Goal: Find specific page/section: Find specific page/section

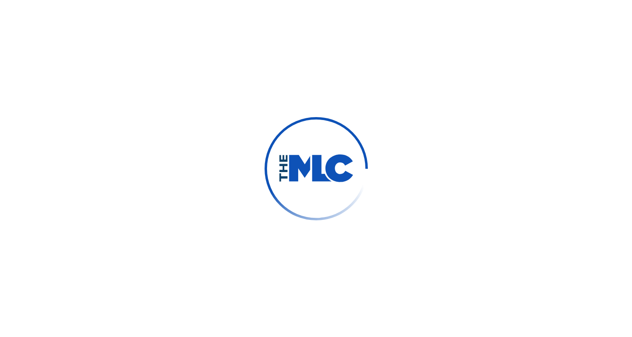
scroll to position [11, 0]
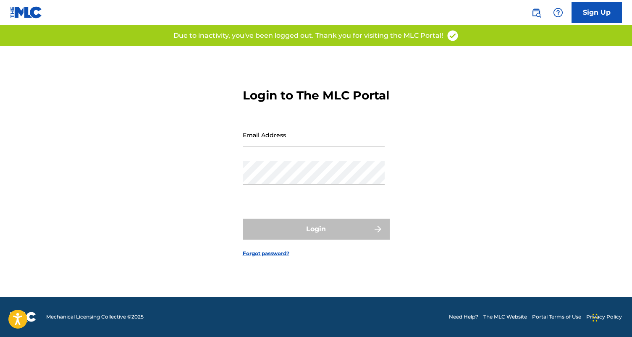
click at [265, 147] on input "Email Address" at bounding box center [314, 135] width 142 height 24
type input "[EMAIL_ADDRESS][DOMAIN_NAME]"
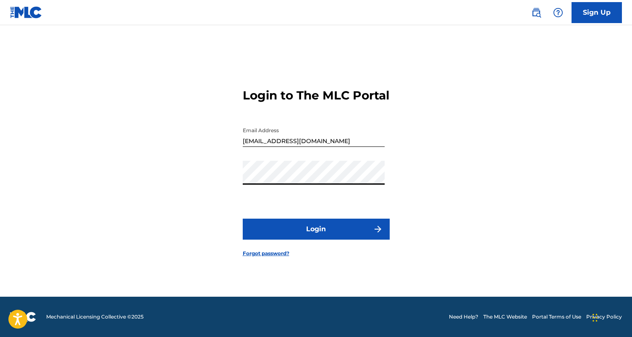
click at [299, 240] on button "Login" at bounding box center [316, 229] width 147 height 21
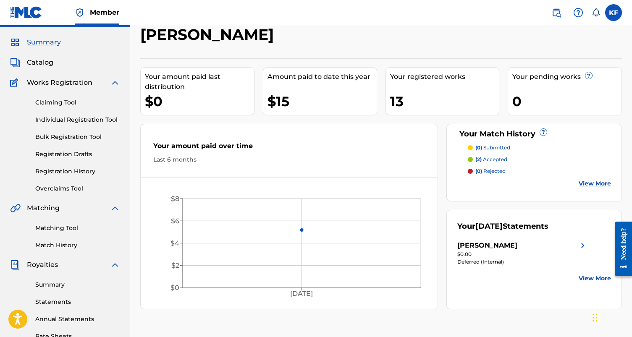
scroll to position [21, 0]
click at [42, 58] on span "Catalog" at bounding box center [40, 63] width 26 height 10
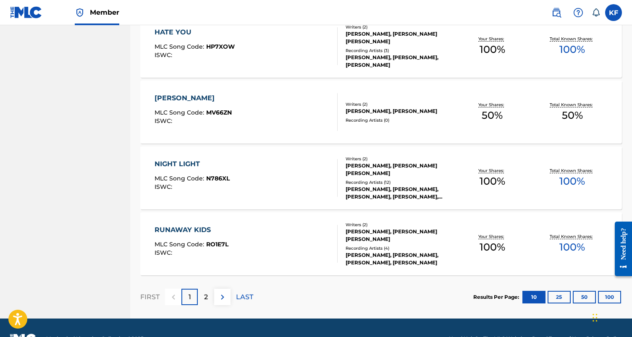
scroll to position [608, 0]
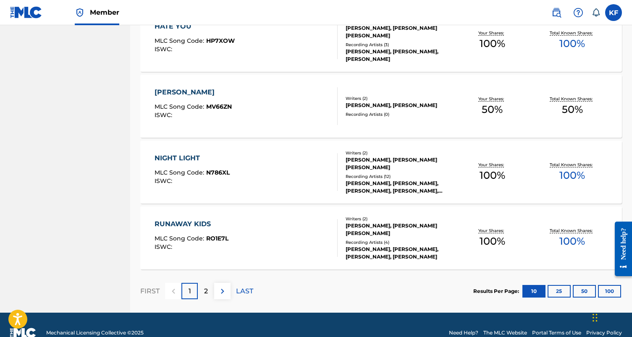
click at [224, 290] on img at bounding box center [223, 292] width 10 height 10
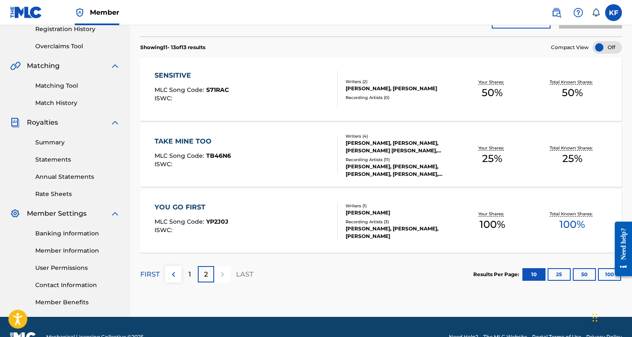
scroll to position [145, 0]
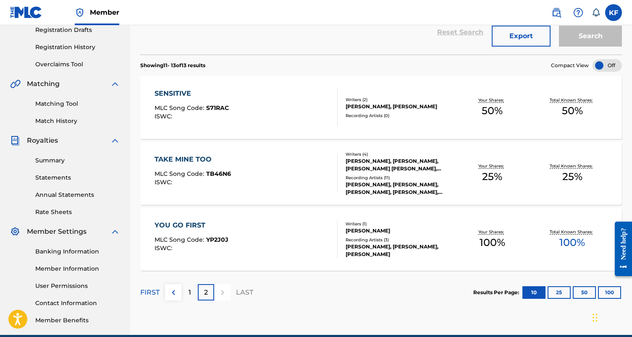
click at [178, 293] on button at bounding box center [173, 292] width 16 height 16
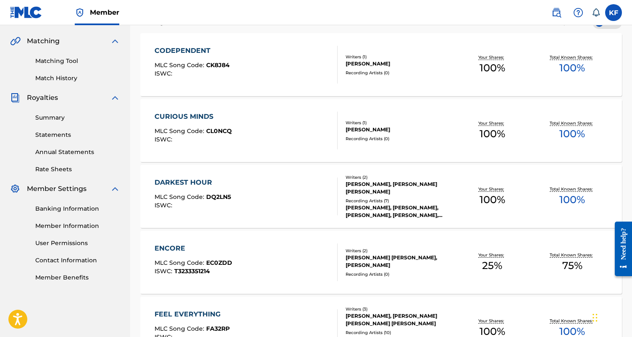
scroll to position [187, 0]
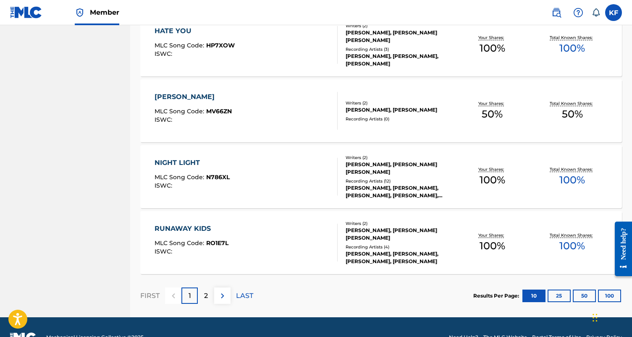
click at [222, 296] on img at bounding box center [223, 296] width 10 height 10
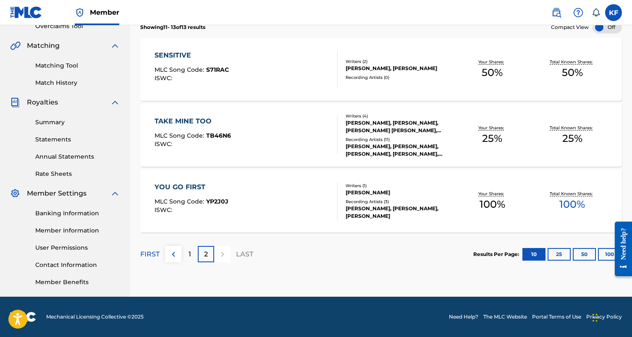
click at [178, 251] on img at bounding box center [174, 255] width 10 height 10
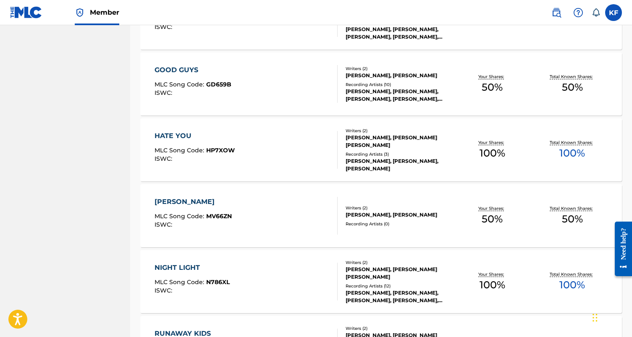
scroll to position [498, 0]
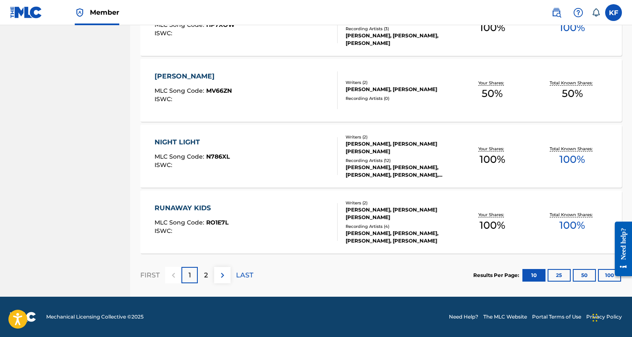
click at [221, 271] on img at bounding box center [223, 276] width 10 height 10
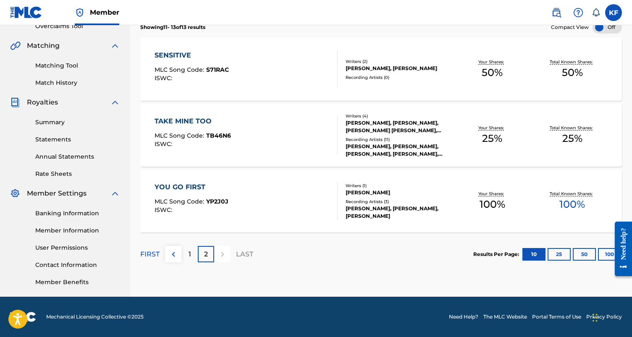
scroll to position [161, 0]
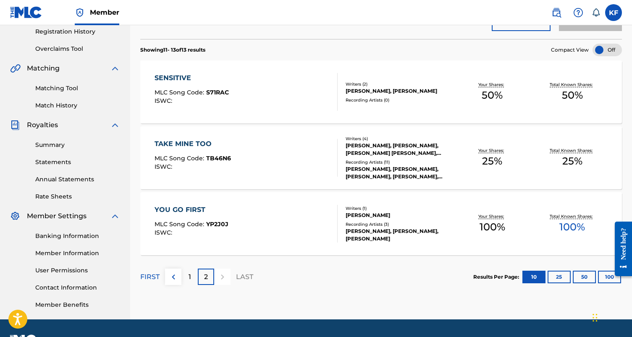
click at [176, 278] on img at bounding box center [174, 277] width 10 height 10
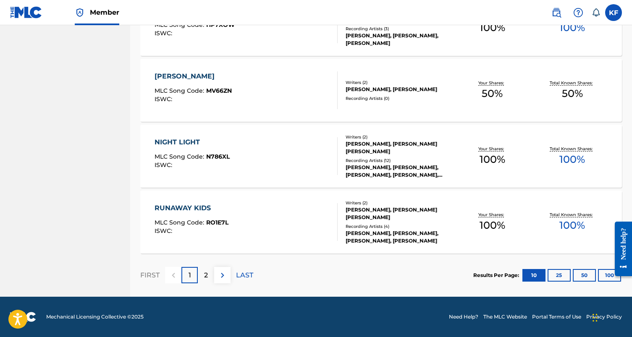
scroll to position [624, 0]
click at [228, 270] on button at bounding box center [222, 275] width 16 height 16
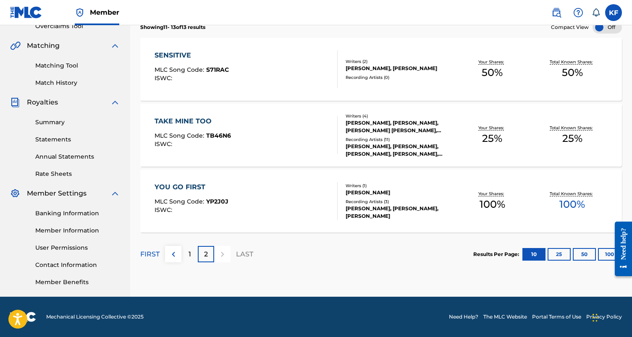
click at [172, 255] on img at bounding box center [174, 255] width 10 height 10
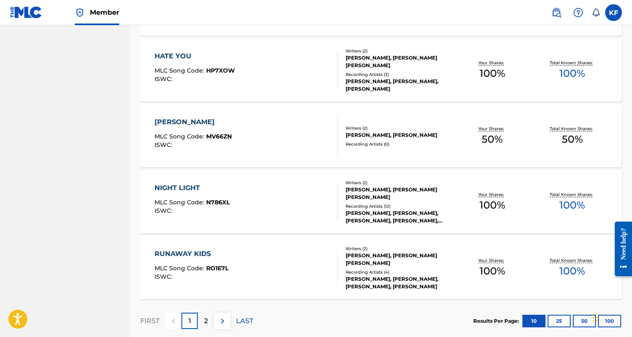
scroll to position [579, 0]
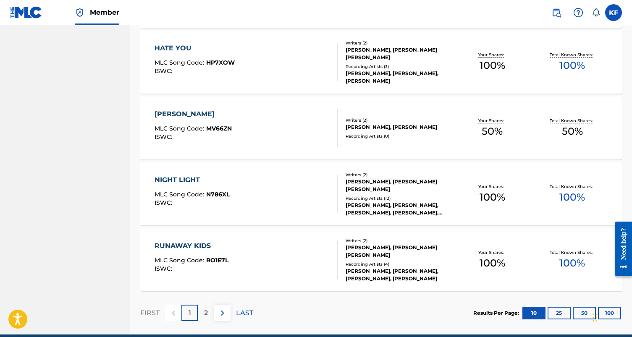
click at [220, 306] on button at bounding box center [222, 313] width 16 height 16
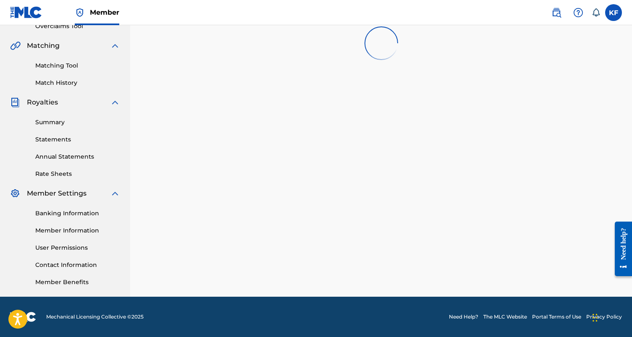
scroll to position [184, 0]
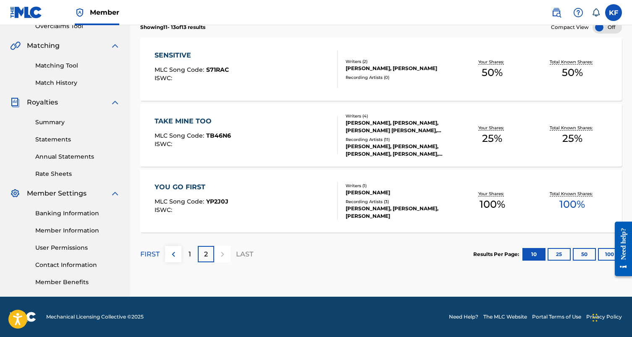
click at [171, 252] on img at bounding box center [174, 255] width 10 height 10
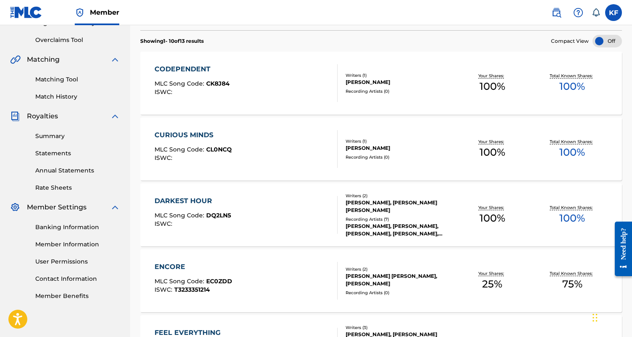
scroll to position [169, 0]
